Goal: Task Accomplishment & Management: Use online tool/utility

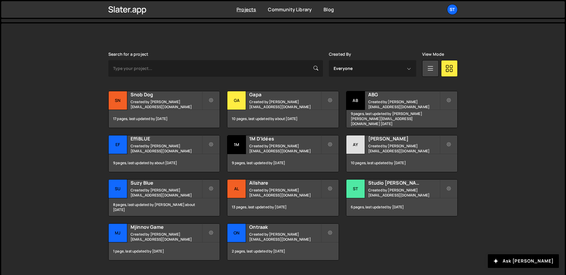
scroll to position [76, 0]
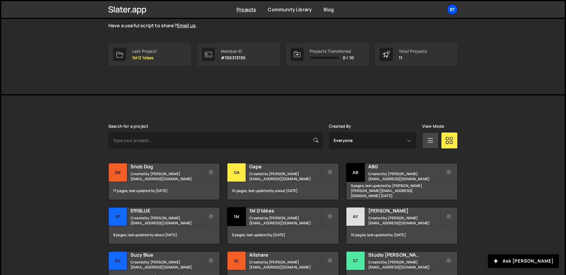
click at [453, 11] on div "St" at bounding box center [452, 9] width 11 height 11
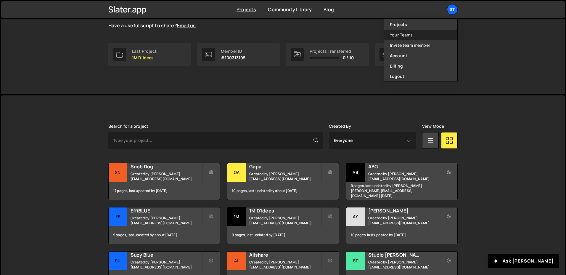
click at [410, 36] on link "Your Teams" at bounding box center [420, 35] width 73 height 10
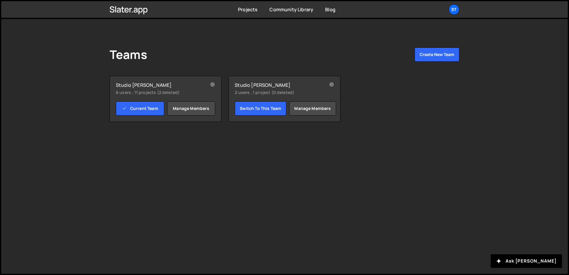
click at [267, 97] on div "Studio [PERSON_NAME] 2 users , 1 project (0 deleted) Switch to this team Manage…" at bounding box center [284, 99] width 112 height 46
click at [267, 108] on link "Switch to this team" at bounding box center [261, 108] width 52 height 14
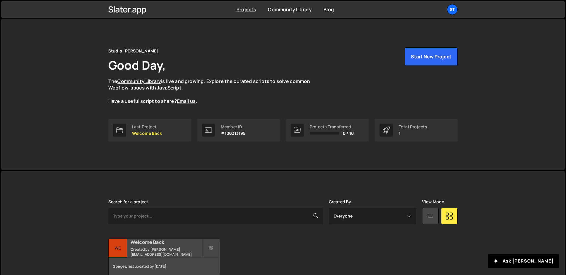
click at [154, 257] on div "2 pages, last updated by 5 months ago" at bounding box center [164, 266] width 111 height 18
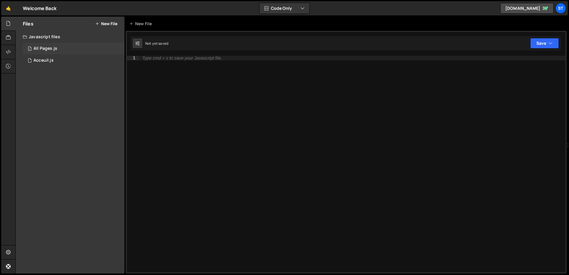
click at [57, 51] on div "1 All Pages.js 0" at bounding box center [74, 49] width 102 height 12
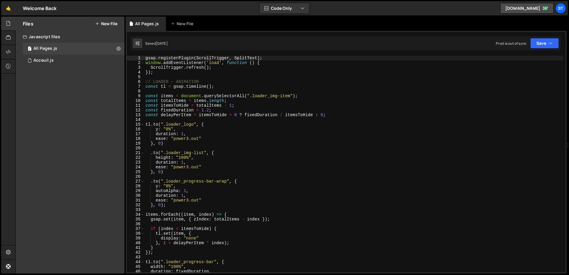
click at [174, 79] on div "gsap . registerPlugin ( ScrollTrigger , SplitText ) ; window . addEventListener…" at bounding box center [353, 169] width 418 height 226
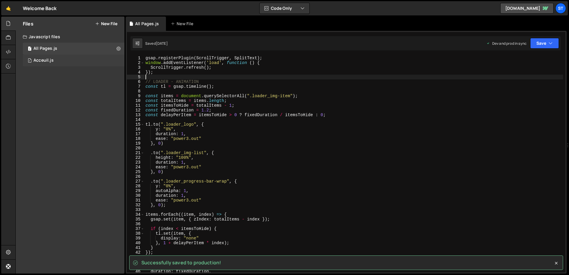
click at [44, 57] on div "1 Acceuil.js 0" at bounding box center [74, 60] width 102 height 12
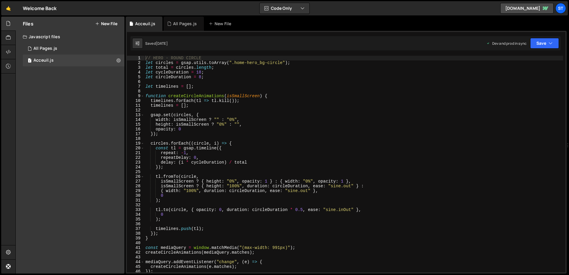
type textarea "timelines.forEach(tl => tl.kill());"
click at [307, 101] on div "// HERO - ROUND CIRCLE let circles = gsap . utils . toArray ( ".home-hero_bg-ci…" at bounding box center [353, 169] width 418 height 226
